Goal: Check status: Check status

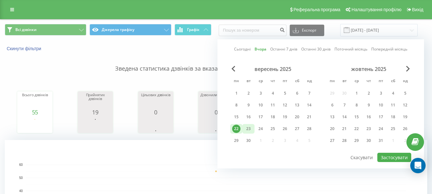
click at [250, 127] on div "23" at bounding box center [248, 129] width 8 height 8
click at [399, 154] on button "Застосувати" at bounding box center [394, 157] width 34 height 9
type input "[DATE] - [DATE]"
